Goal: Task Accomplishment & Management: Complete application form

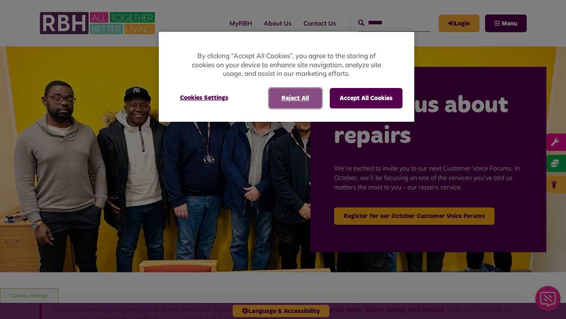
click at [283, 102] on button "Reject All" at bounding box center [295, 98] width 53 height 20
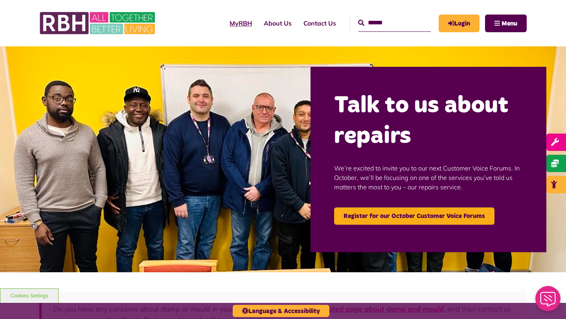
click at [232, 24] on link "MyRBH" at bounding box center [241, 23] width 34 height 21
click at [502, 26] on span "Menu" at bounding box center [509, 23] width 16 height 6
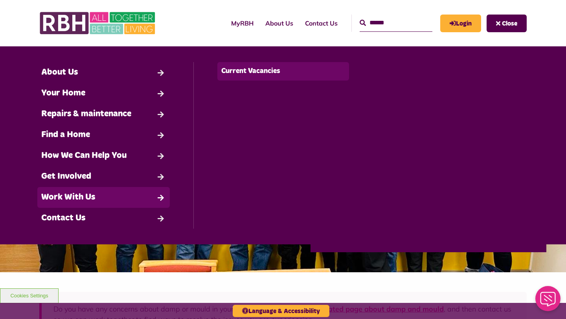
click at [232, 75] on link "Current Vacancies" at bounding box center [283, 71] width 132 height 18
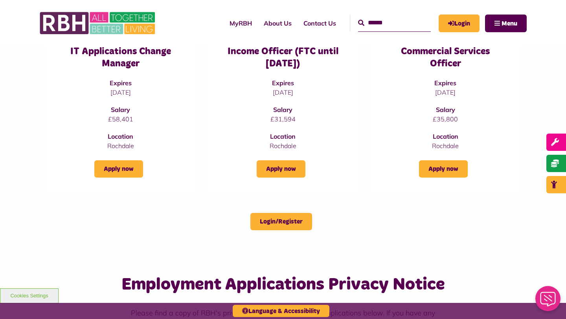
scroll to position [283, 0]
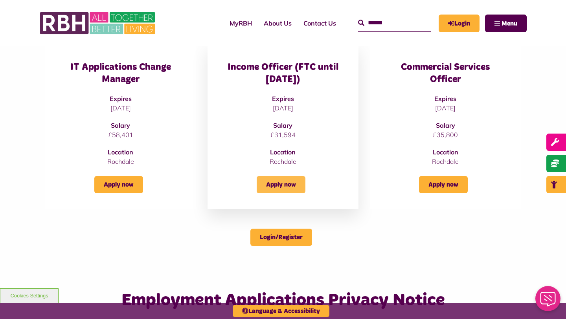
click at [272, 187] on link "Apply now" at bounding box center [281, 184] width 49 height 17
